Goal: Transaction & Acquisition: Purchase product/service

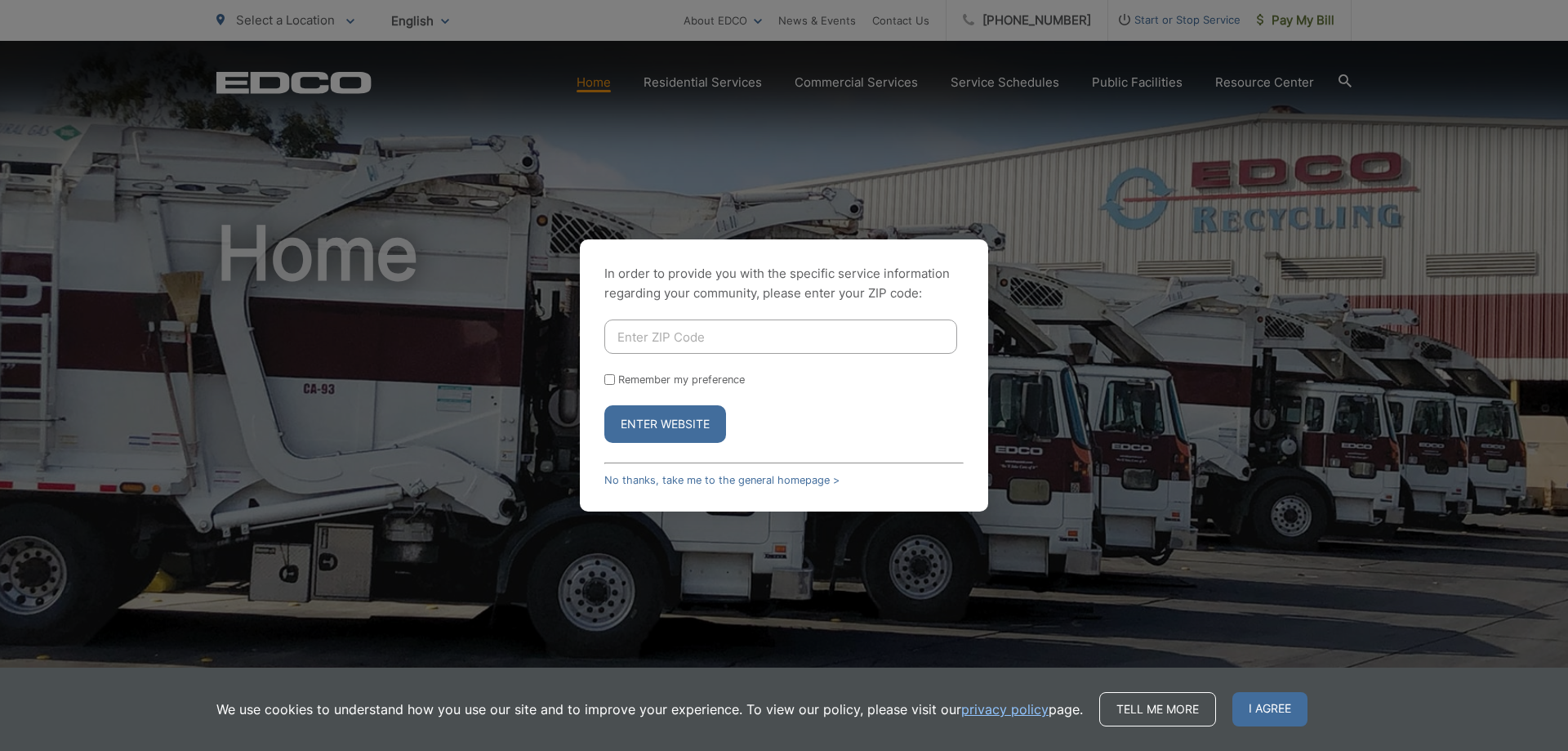
drag, startPoint x: 1314, startPoint y: 538, endPoint x: 1306, endPoint y: 511, distance: 28.2
click at [1314, 535] on div "In order to provide you with the specific service information regarding your co…" at bounding box center [784, 376] width 1568 height 751
click at [681, 346] on input "Enter ZIP Code" at bounding box center [781, 336] width 353 height 34
click at [1227, 244] on div "In order to provide you with the specific service information regarding your co…" at bounding box center [784, 376] width 1568 height 751
click at [1262, 719] on span "I agree" at bounding box center [1269, 708] width 75 height 34
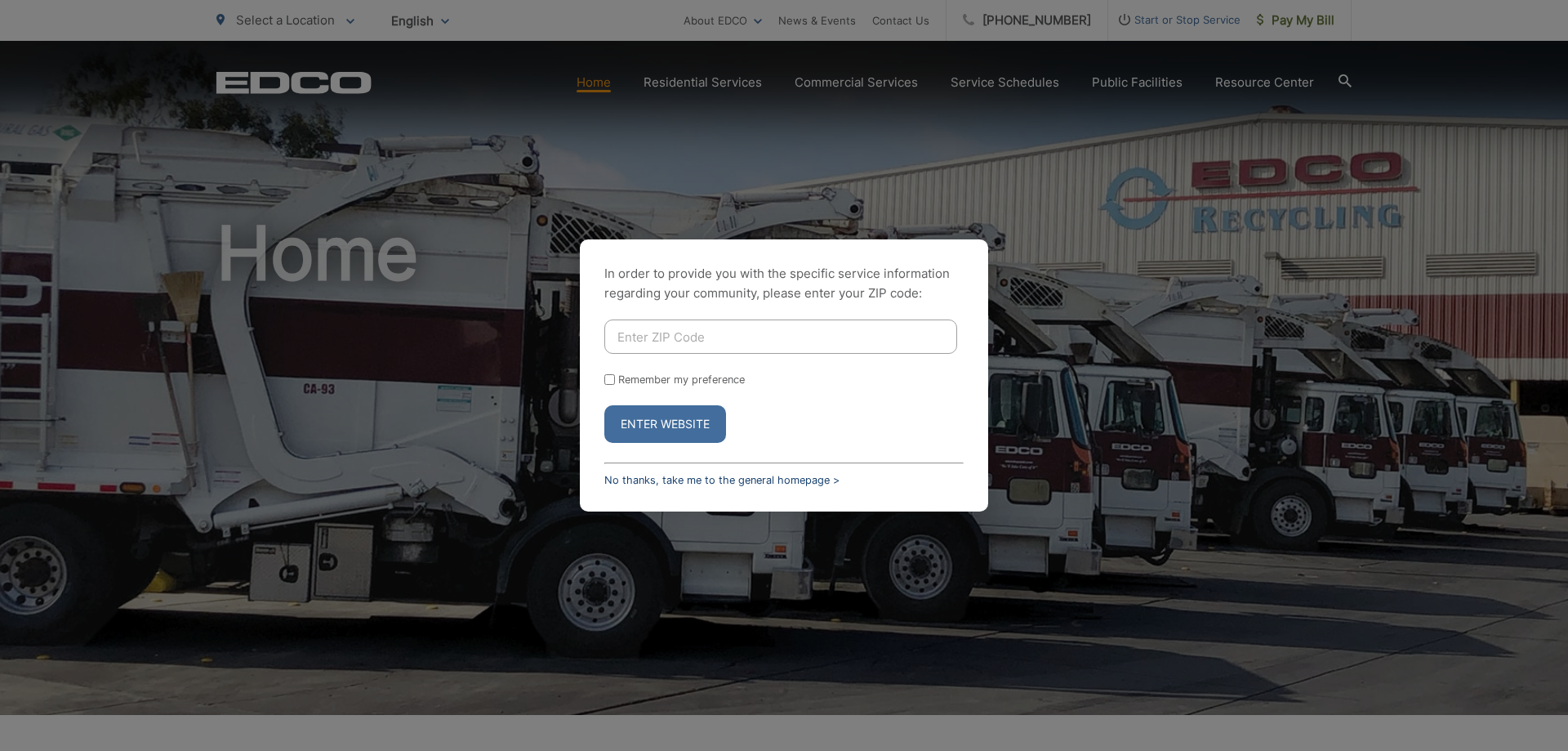
click at [674, 479] on link "No thanks, take me to the general homepage >" at bounding box center [722, 479] width 236 height 12
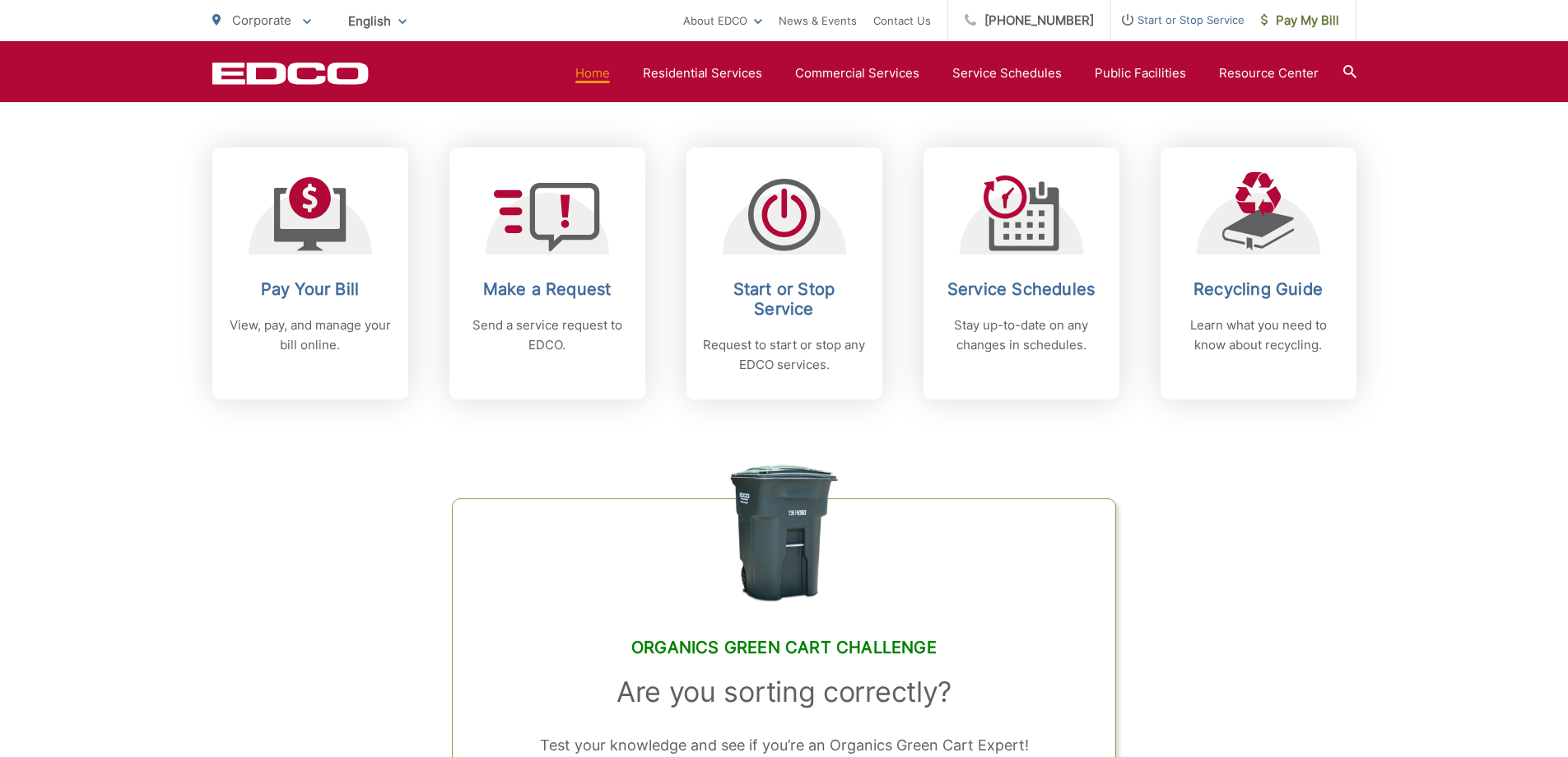
scroll to position [649, 0]
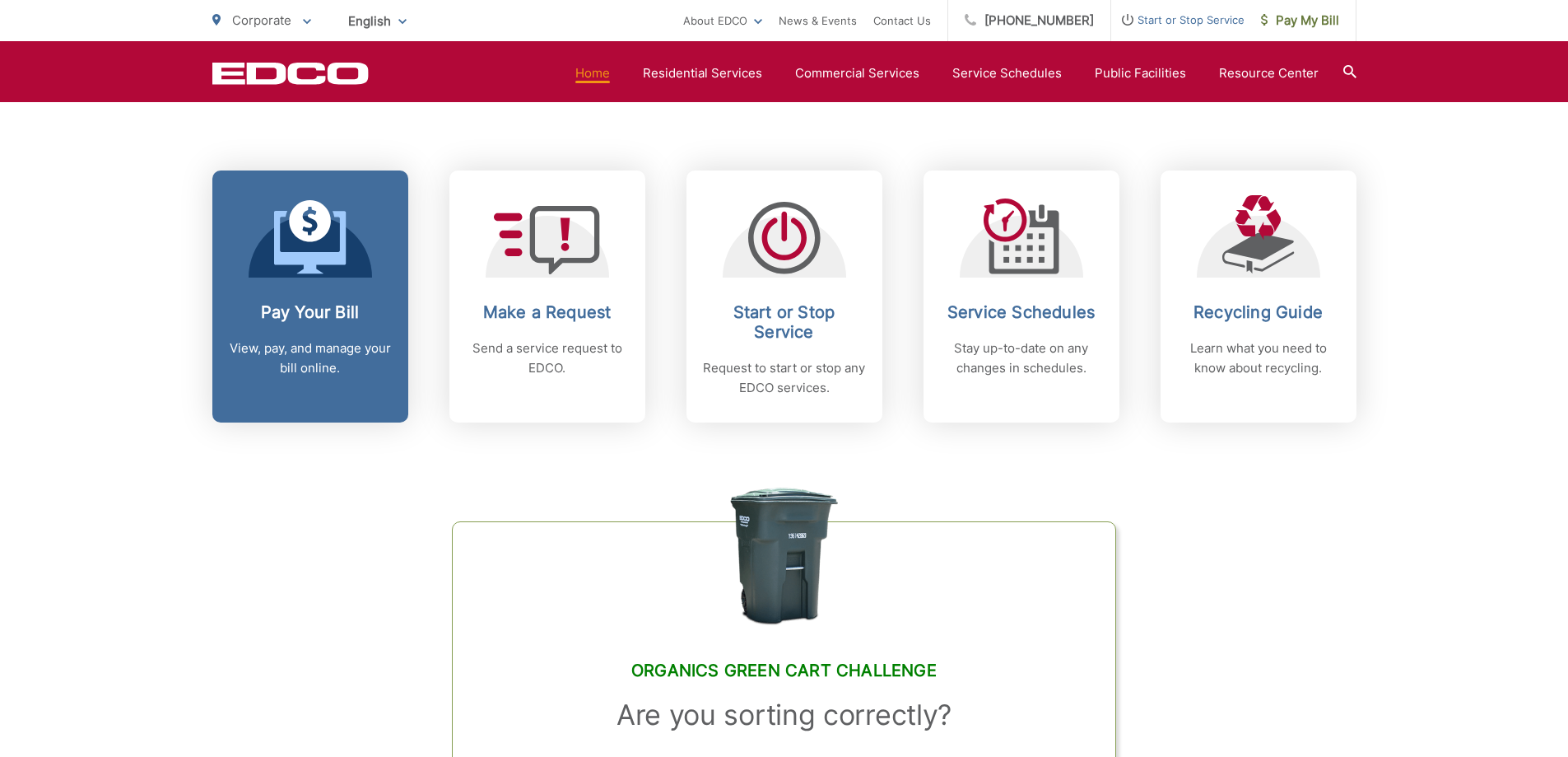
click at [274, 308] on h2 "Pay Your Bill" at bounding box center [310, 311] width 163 height 20
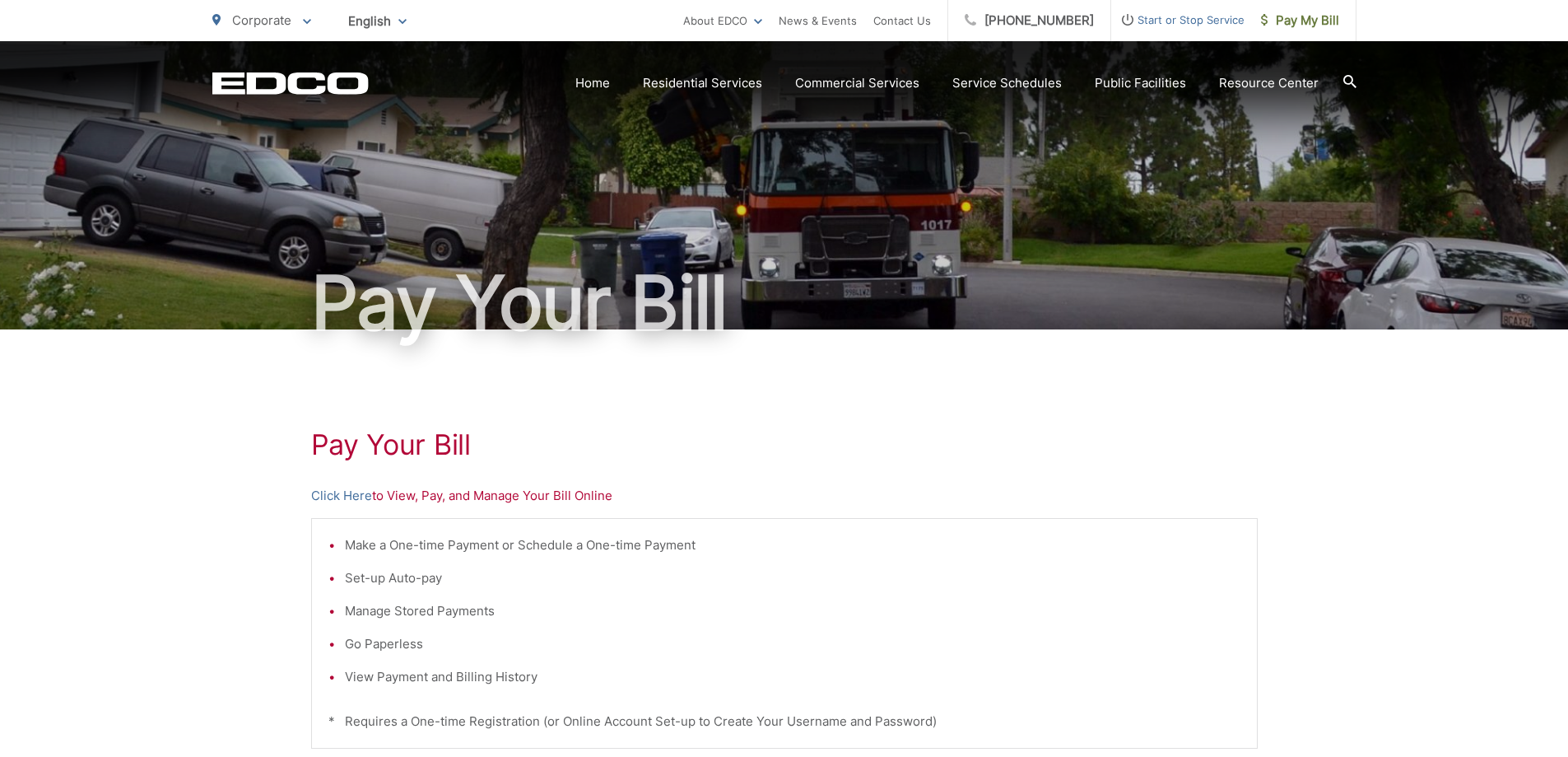
scroll to position [177, 0]
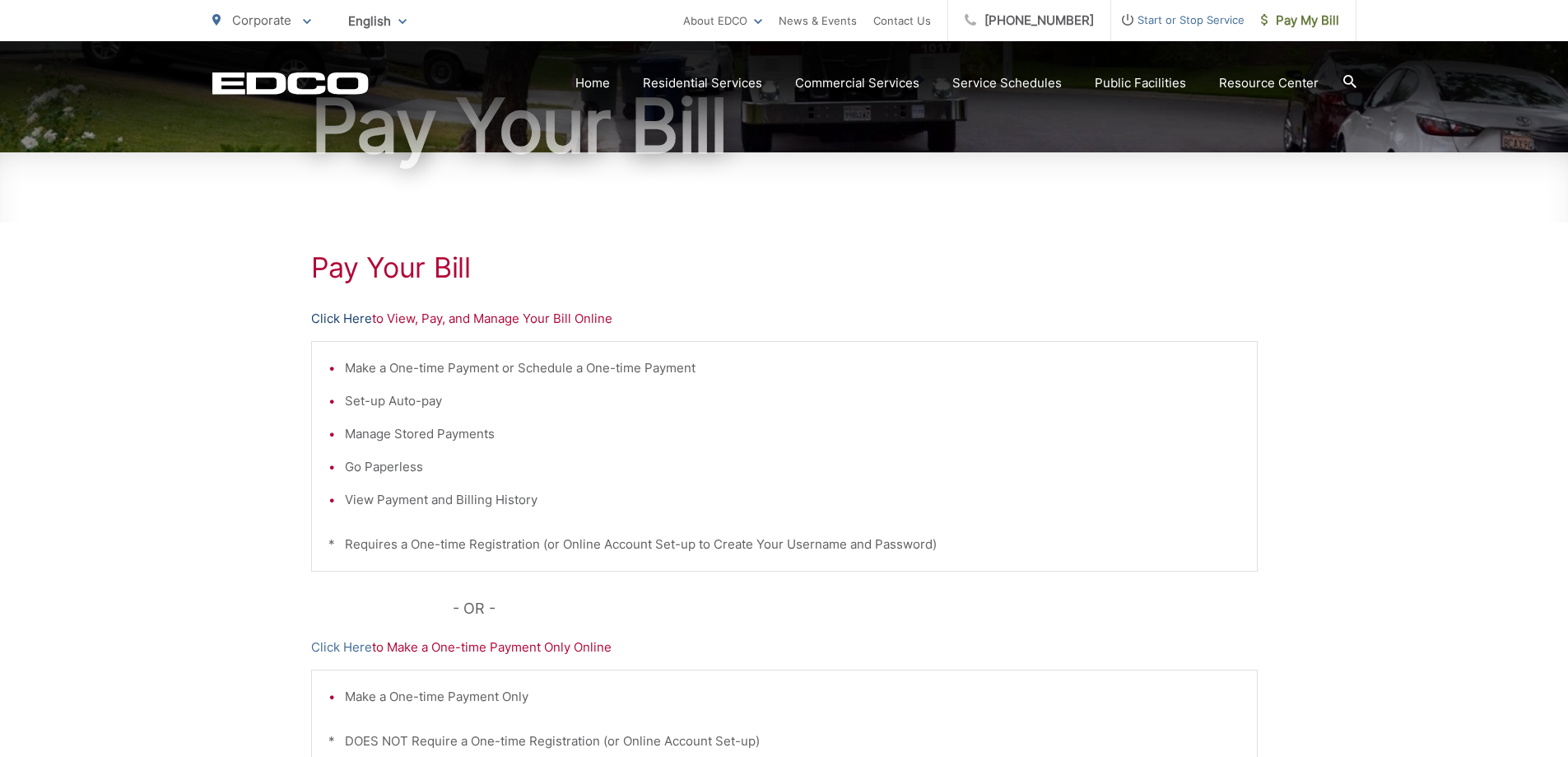
click at [335, 318] on link "Click Here" at bounding box center [341, 318] width 61 height 20
click at [1293, 19] on span "Pay My Bill" at bounding box center [1301, 20] width 78 height 20
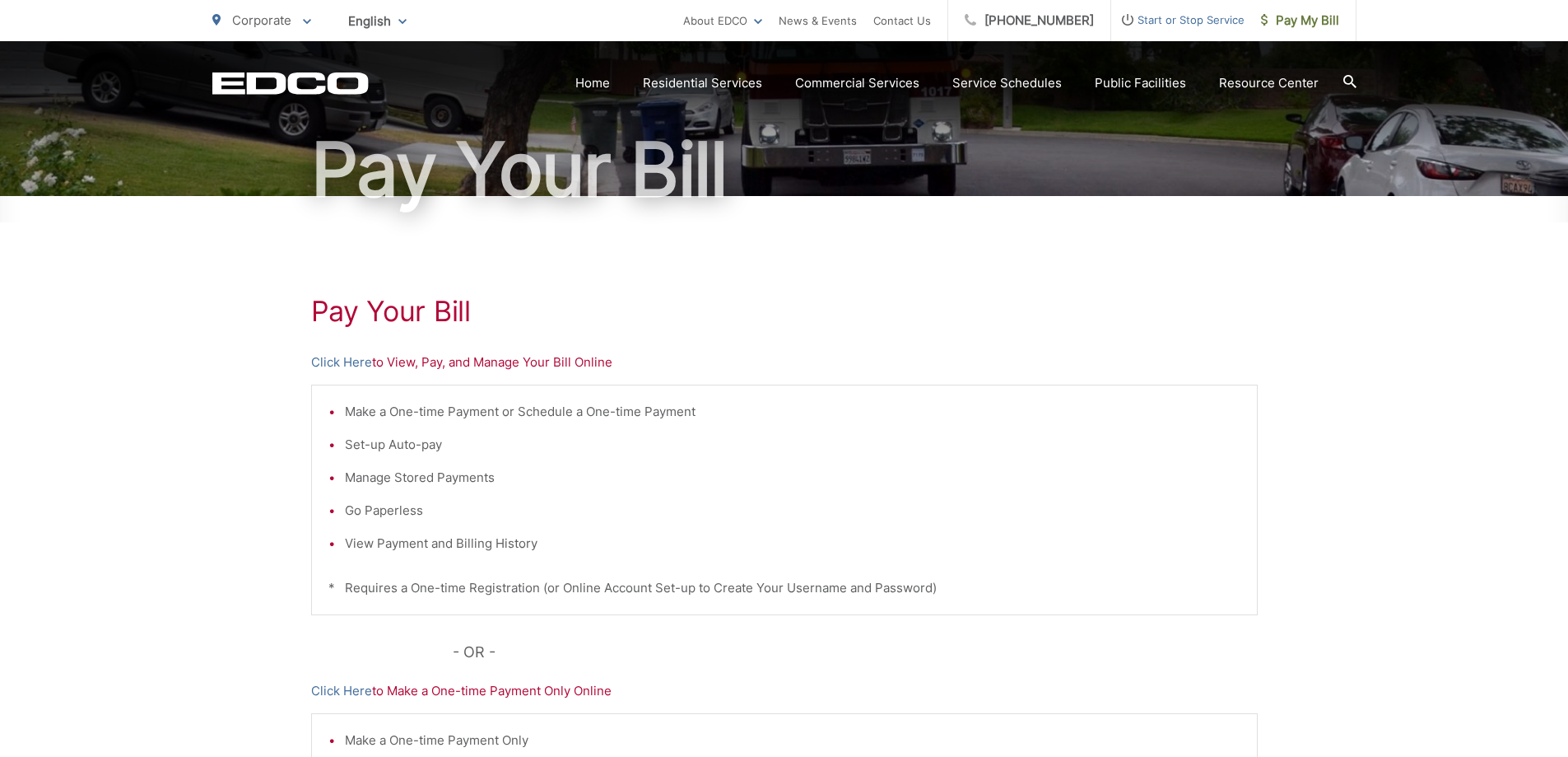
scroll to position [135, 0]
drag, startPoint x: 418, startPoint y: 364, endPoint x: 361, endPoint y: 364, distance: 57.0
click at [366, 364] on p "Click Here to View, Pay, and Manage Your Bill Online" at bounding box center [784, 361] width 947 height 20
click at [355, 364] on link "Click Here" at bounding box center [341, 361] width 61 height 20
